Goal: Transaction & Acquisition: Book appointment/travel/reservation

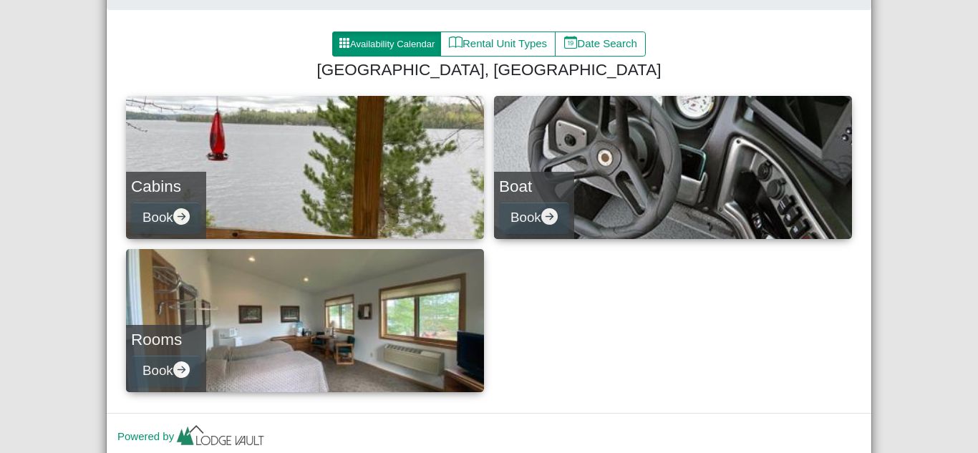
scroll to position [137, 0]
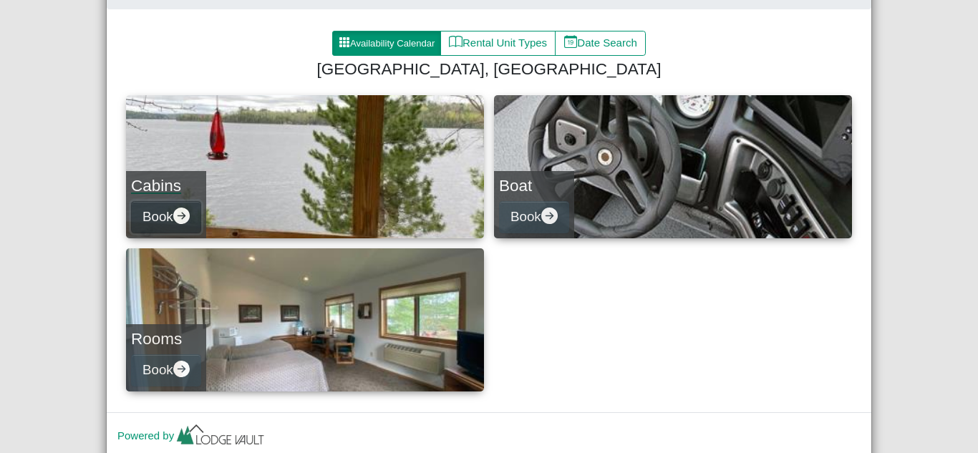
click at [180, 215] on icon "arrow right circle fill" at bounding box center [181, 216] width 16 height 16
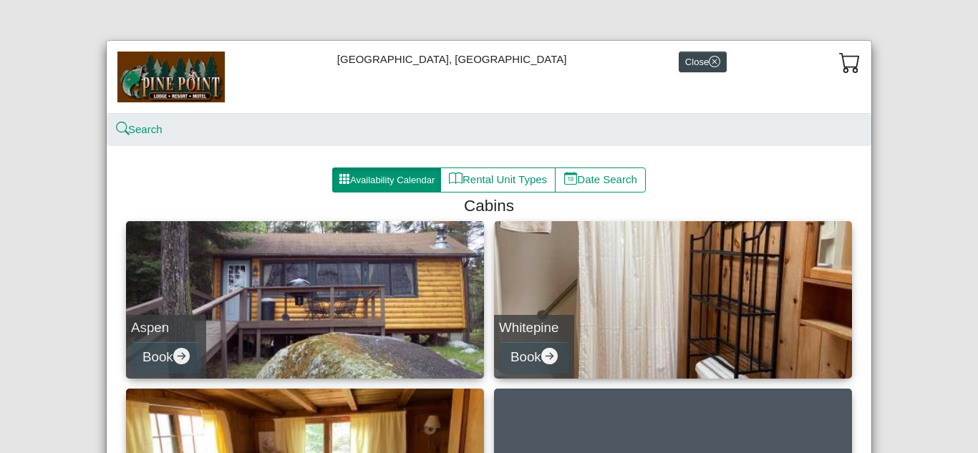
scroll to position [2, 0]
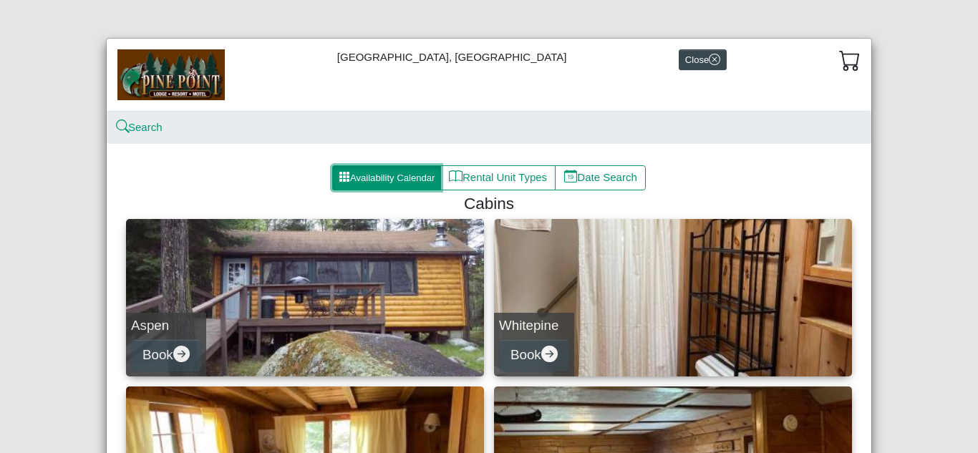
click at [366, 175] on button "Availability Calendar" at bounding box center [386, 178] width 109 height 26
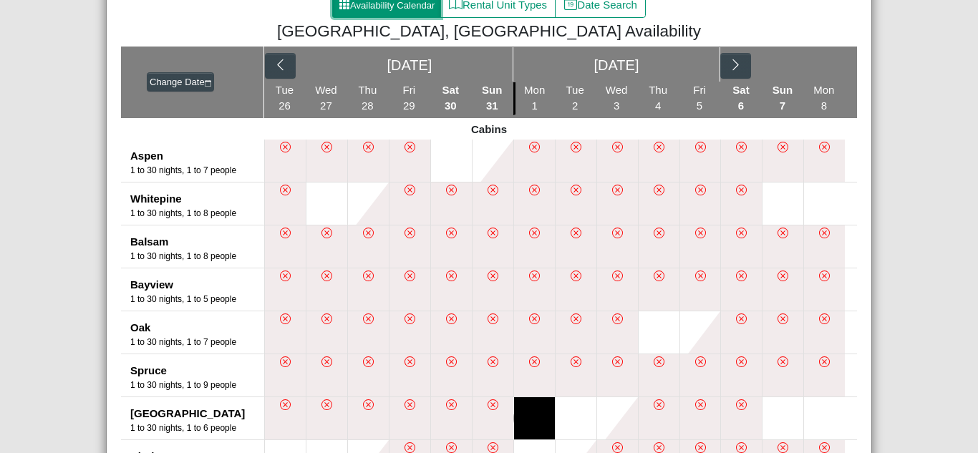
scroll to position [168, 0]
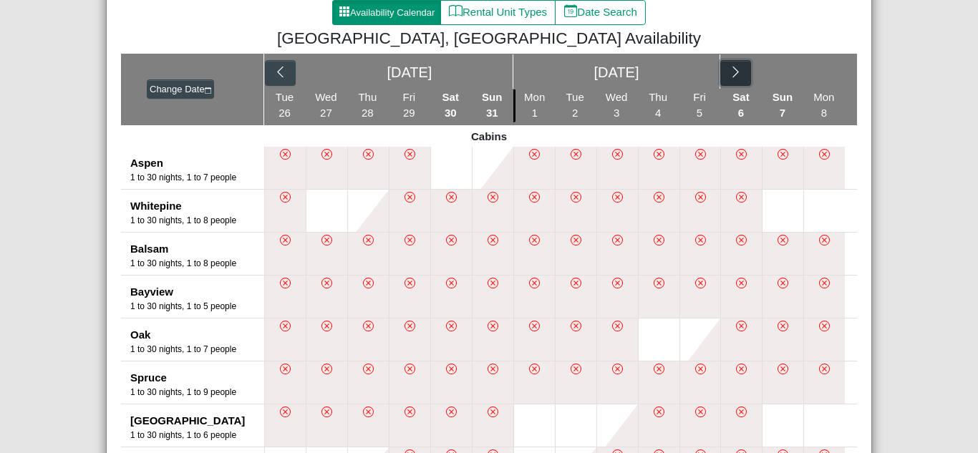
click at [739, 67] on icon "chevron right" at bounding box center [736, 72] width 14 height 14
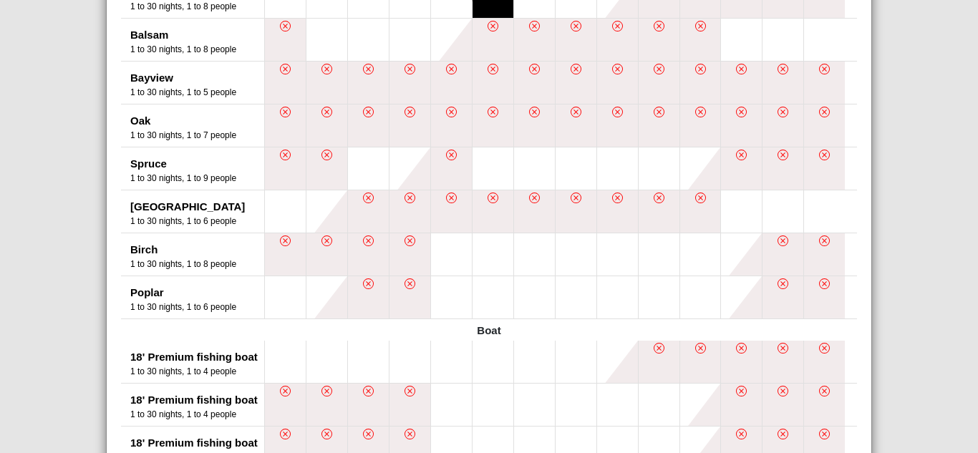
scroll to position [387, 0]
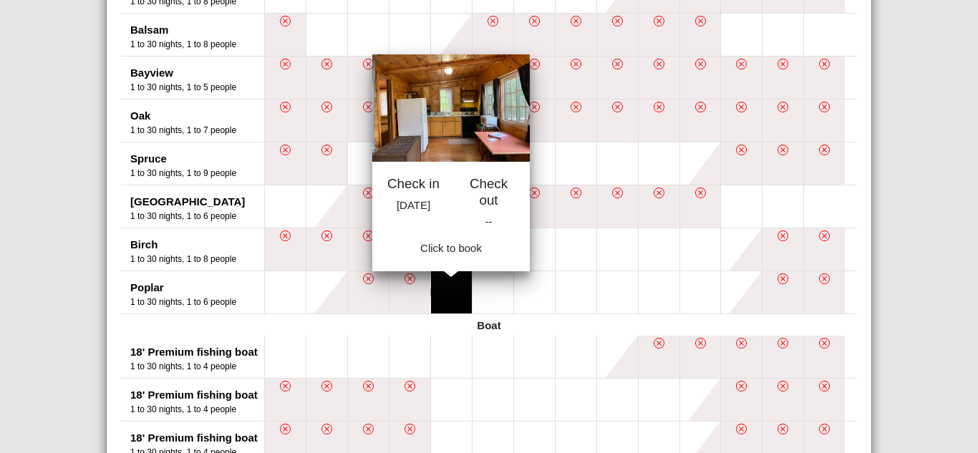
click at [453, 294] on button at bounding box center [451, 292] width 41 height 42
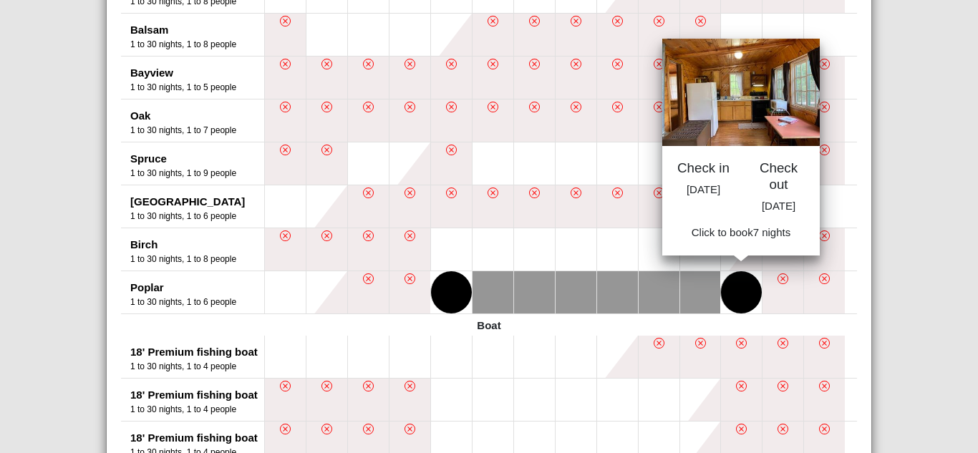
click at [734, 278] on button at bounding box center [741, 292] width 41 height 42
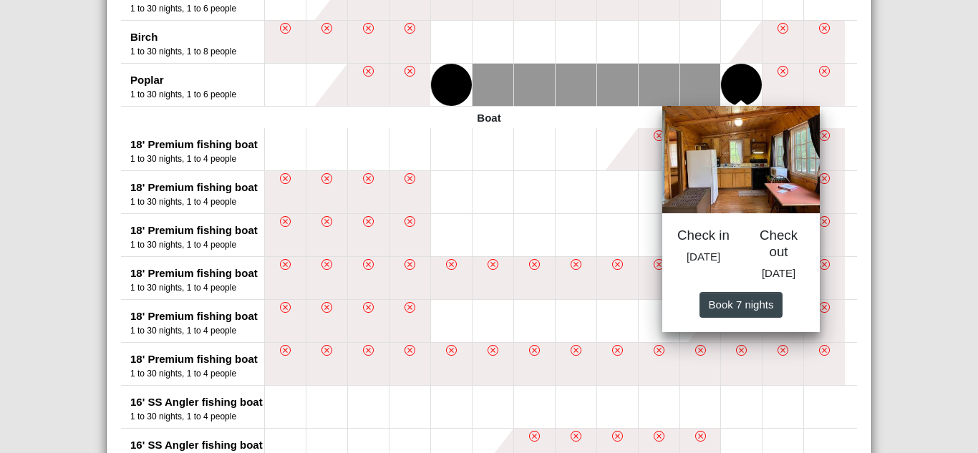
scroll to position [599, 0]
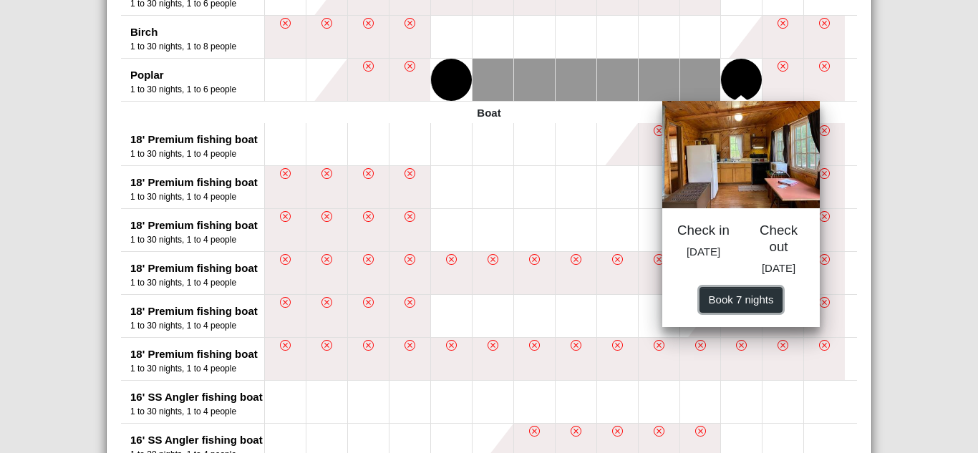
click at [715, 305] on span "Book 7 night s" at bounding box center [741, 299] width 65 height 12
select select "*"
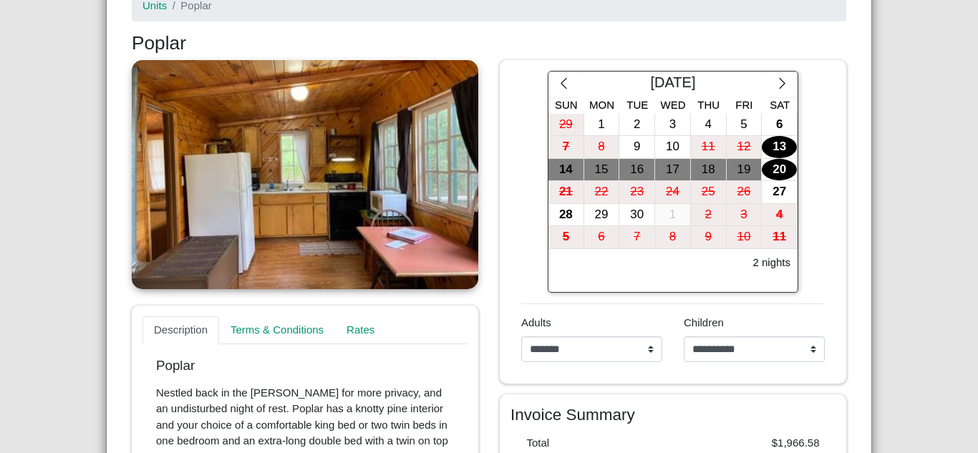
scroll to position [205, 0]
